Goal: Transaction & Acquisition: Subscribe to service/newsletter

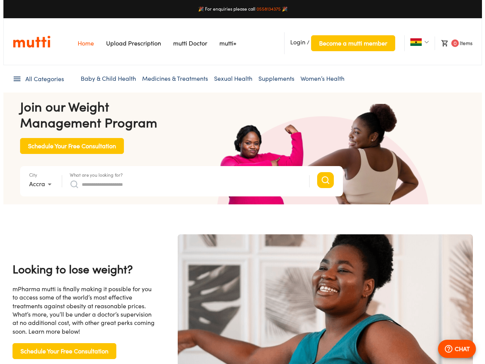
scroll to position [0, 1561]
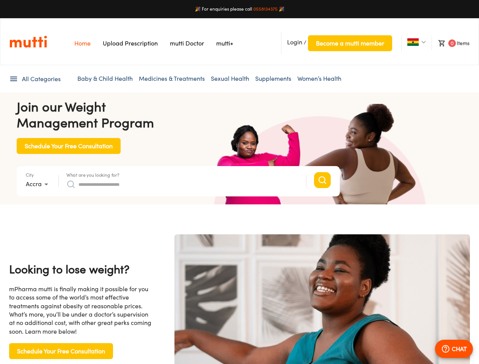
click at [294, 42] on span "Login" at bounding box center [294, 42] width 15 height 8
click at [349, 43] on span "Become a mutti member" at bounding box center [350, 43] width 68 height 11
click at [412, 42] on img at bounding box center [412, 42] width 11 height 8
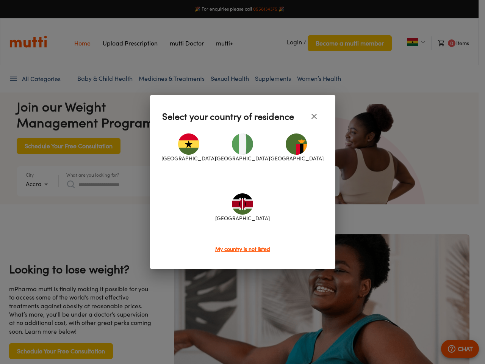
click at [450, 43] on div at bounding box center [242, 182] width 485 height 364
click at [34, 79] on div at bounding box center [242, 182] width 485 height 364
click at [38, 184] on div at bounding box center [242, 182] width 485 height 364
click at [93, 175] on div at bounding box center [242, 182] width 485 height 364
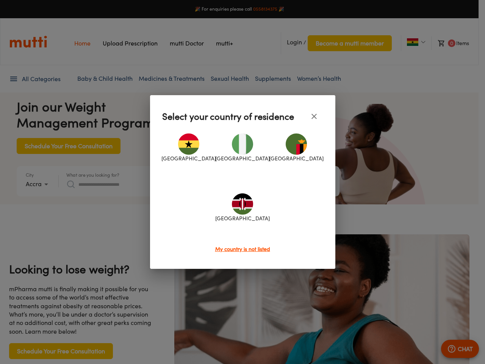
click at [182, 184] on div "[GEOGRAPHIC_DATA] [GEOGRAPHIC_DATA] [GEOGRAPHIC_DATA] [GEOGRAPHIC_DATA]" at bounding box center [242, 184] width 161 height 119
click at [454, 349] on div at bounding box center [242, 182] width 485 height 364
